Goal: Task Accomplishment & Management: Use online tool/utility

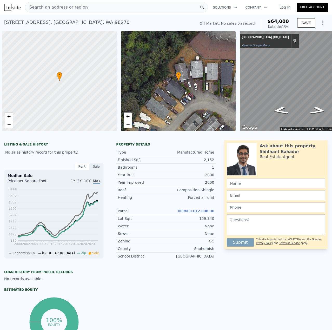
scroll to position [0, 2]
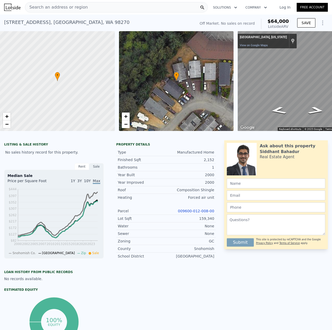
click at [204, 213] on link "009600-012-008-00" at bounding box center [196, 211] width 36 height 4
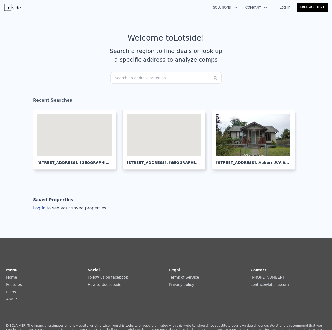
click at [149, 80] on div "Search an address or region..." at bounding box center [165, 77] width 111 height 11
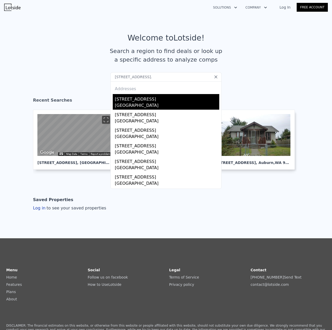
type input "[STREET_ADDRESS]."
click at [141, 102] on div "[STREET_ADDRESS]" at bounding box center [167, 98] width 104 height 8
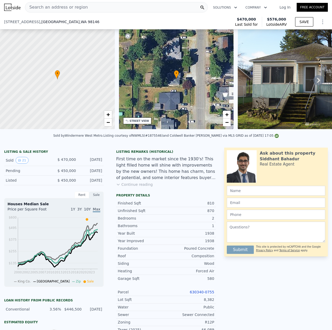
scroll to position [180, 0]
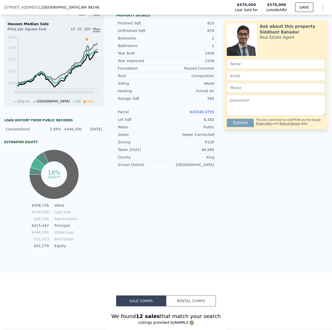
click at [202, 113] on link "630340-0755" at bounding box center [202, 112] width 24 height 4
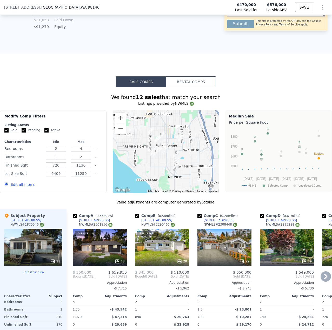
scroll to position [492, 0]
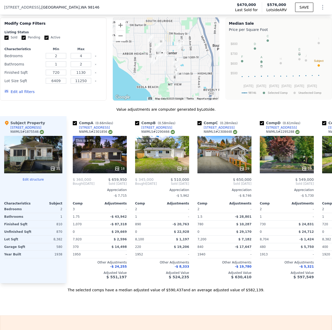
click at [32, 181] on button "Edit structure" at bounding box center [33, 180] width 58 height 4
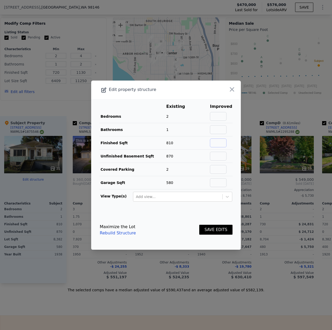
click at [215, 142] on input "text" at bounding box center [218, 143] width 17 height 9
type input "1500"
click at [215, 226] on button "SAVE EDITS" at bounding box center [215, 230] width 33 height 10
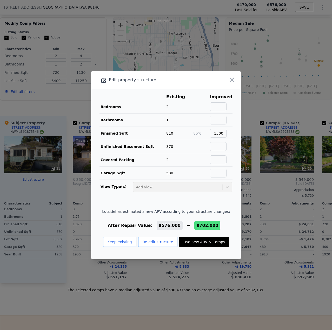
click at [148, 242] on button "Re-edit structure" at bounding box center [158, 242] width 40 height 10
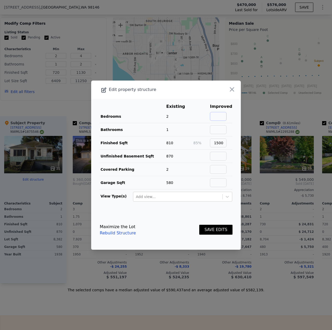
click at [218, 112] on input "text" at bounding box center [218, 116] width 17 height 9
type input "3"
click at [223, 129] on input "text" at bounding box center [218, 129] width 17 height 9
type input "2"
click at [219, 227] on button "SAVE EDITS" at bounding box center [215, 230] width 33 height 10
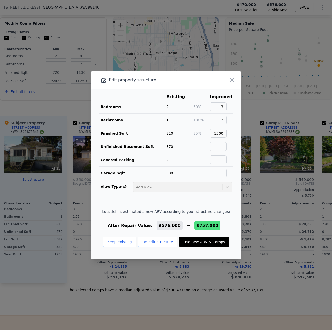
click at [208, 244] on button "Use new ARV & Comps" at bounding box center [204, 242] width 50 height 10
type input "5"
type input "2.25"
type input "1180"
type input "1860"
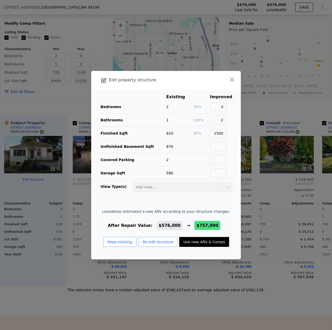
type input "5000"
type input "12600"
type input "$ 757,000"
type input "$ 199,848"
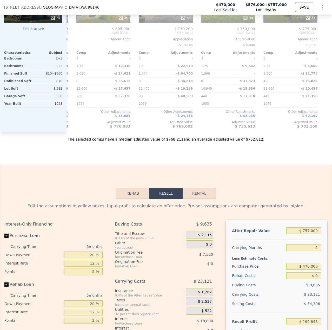
scroll to position [648, 0]
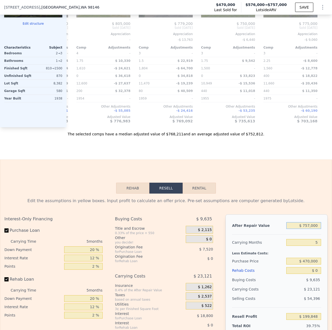
click at [307, 229] on input "$ 757,000" at bounding box center [303, 225] width 35 height 7
drag, startPoint x: 308, startPoint y: 233, endPoint x: 304, endPoint y: 234, distance: 4.0
click at [304, 229] on input "$ 757,000" at bounding box center [303, 225] width 35 height 7
type input "$ 77,000"
type input "-$ 430,649"
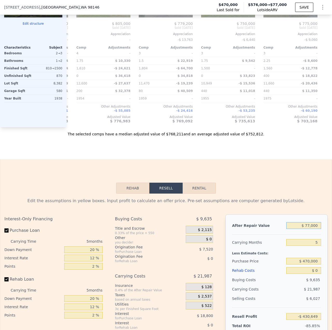
type input "$ 770,000"
type input "$ 211,903"
type input "$ 77,000"
type input "-$ 430,649"
type input "$ 7,000"
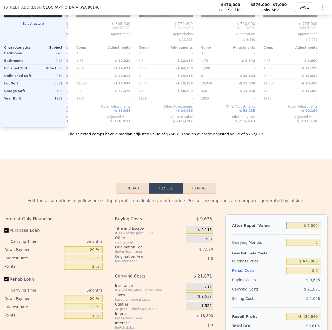
type input "-$ 495,554"
type input "$ 000"
type input "-$ 502,044"
type input "$ 6,000"
type input "-$ 496,481"
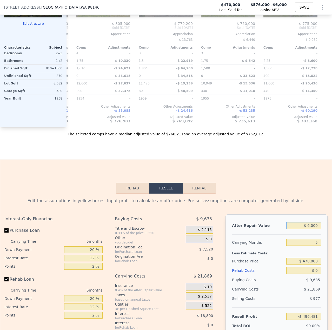
type input "$ 67,000"
type input "-$ 439,922"
type input "$ 670,000"
type input "$ 119,182"
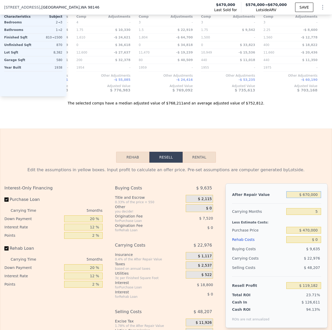
scroll to position [700, 0]
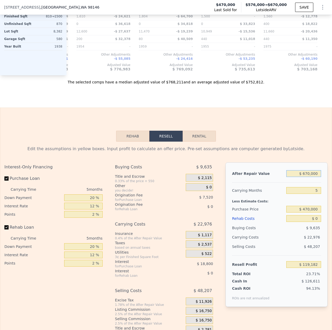
type input "$ 670,000"
type input "4"
type input "2"
type input "720"
type input "1130"
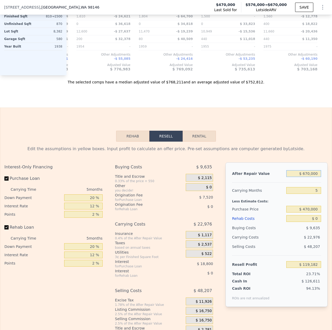
type input "6409"
type input "11250"
type input "$ 576,000"
type input "$ 32,025"
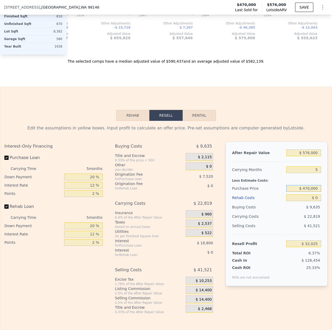
click at [305, 191] on input "$ 470,000" at bounding box center [303, 188] width 35 height 7
type input "$ 535,000"
click at [283, 235] on div "Selling Costs $ 41,521" at bounding box center [276, 228] width 89 height 14
type input "-$ 36,832"
click at [307, 155] on input "$ 576,000" at bounding box center [303, 152] width 35 height 7
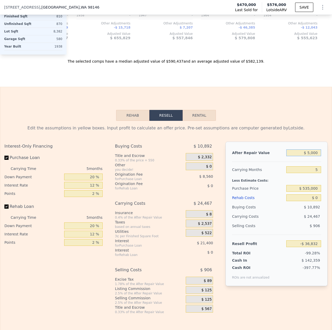
type input "$ 000"
type input "-$ 570,901"
type input "$ 6,000"
type input "-$ 565,338"
type input "$ 65,000"
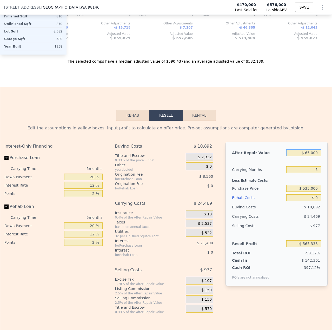
type input "-$ 510,632"
type input "$ 650,000"
type input "$ 31,781"
type input "$ 6,500,000"
type input "$ 5,455,921"
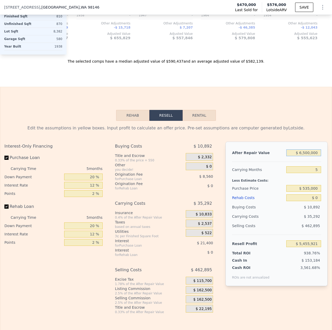
type input "$ 650,000"
type input "$ 31,781"
type input "$ 576,000"
type input "$ 32,025"
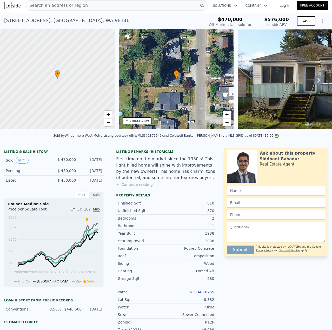
scroll to position [0, 0]
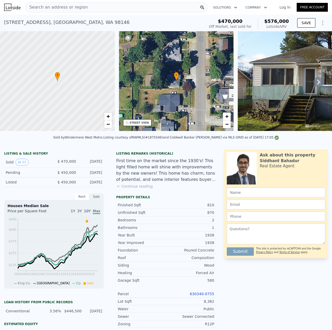
click at [84, 5] on div "Search an address or region" at bounding box center [116, 7] width 183 height 10
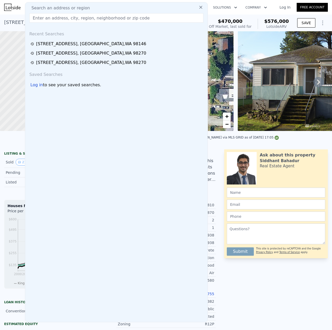
click at [88, 16] on input "text" at bounding box center [116, 17] width 174 height 9
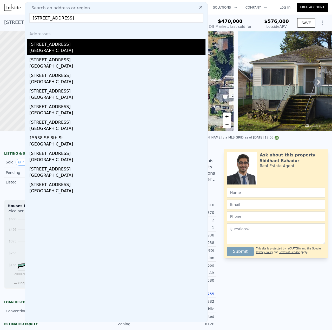
type input "[STREET_ADDRESS]"
click at [47, 48] on div "[GEOGRAPHIC_DATA]" at bounding box center [117, 51] width 176 height 7
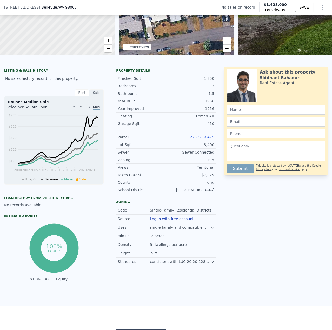
scroll to position [102, 0]
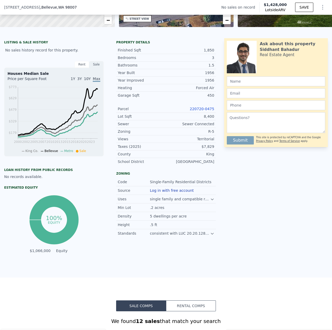
click at [196, 111] on link "220720-0475" at bounding box center [202, 109] width 24 height 4
